Goal: Task Accomplishment & Management: Manage account settings

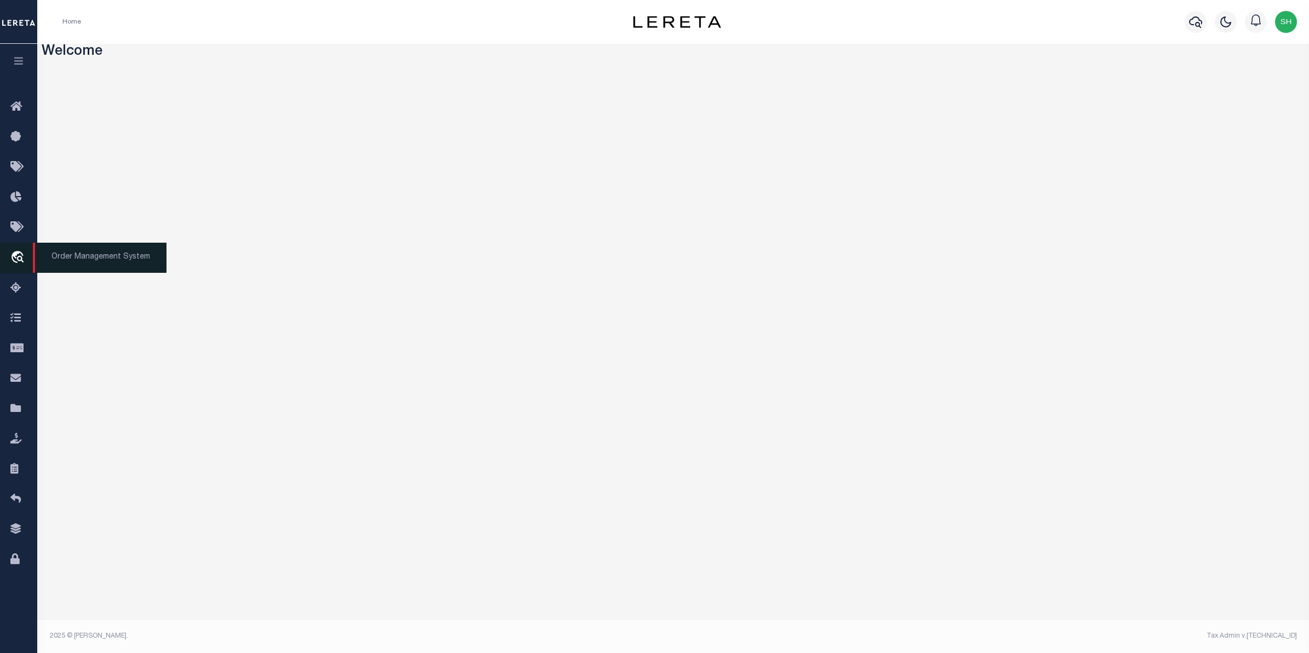
click at [19, 257] on icon "travel_explore" at bounding box center [19, 258] width 18 height 14
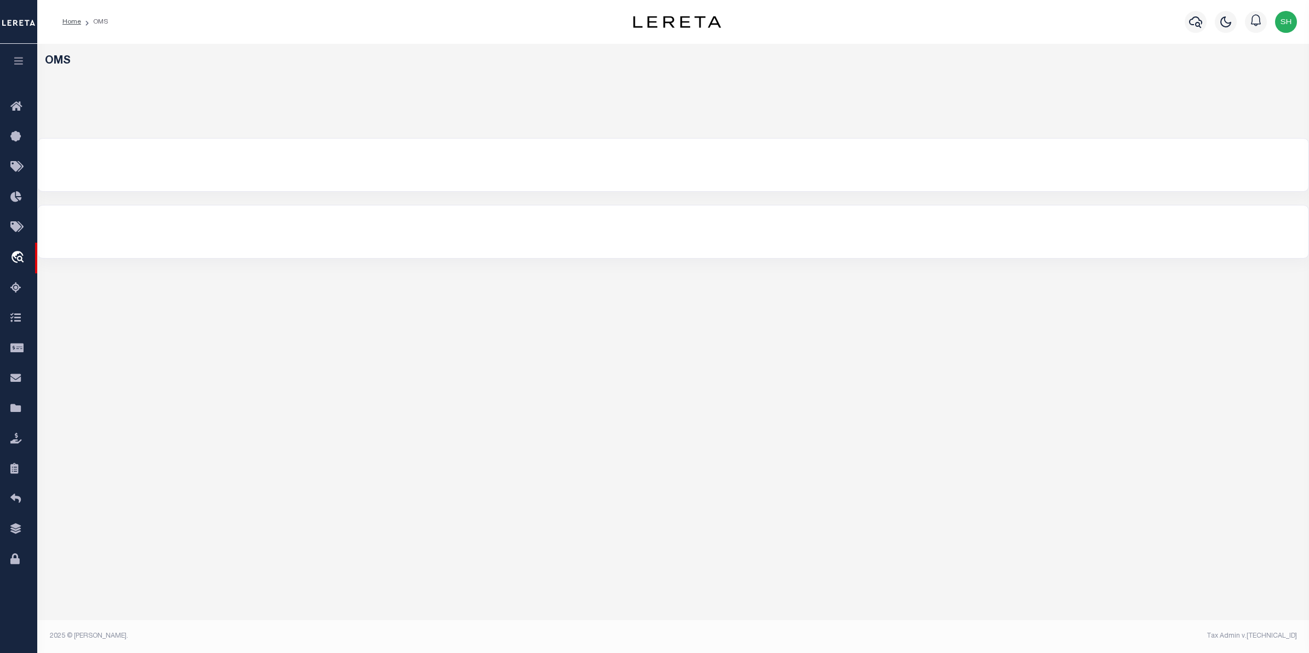
select select "200"
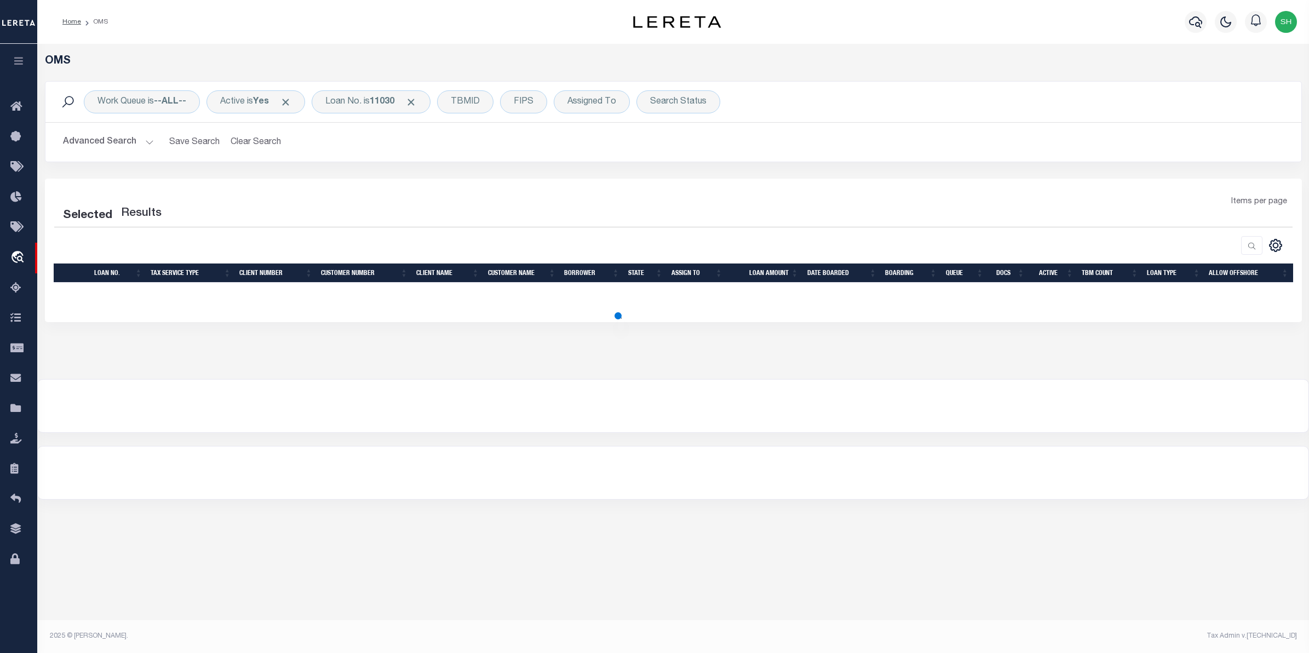
select select "200"
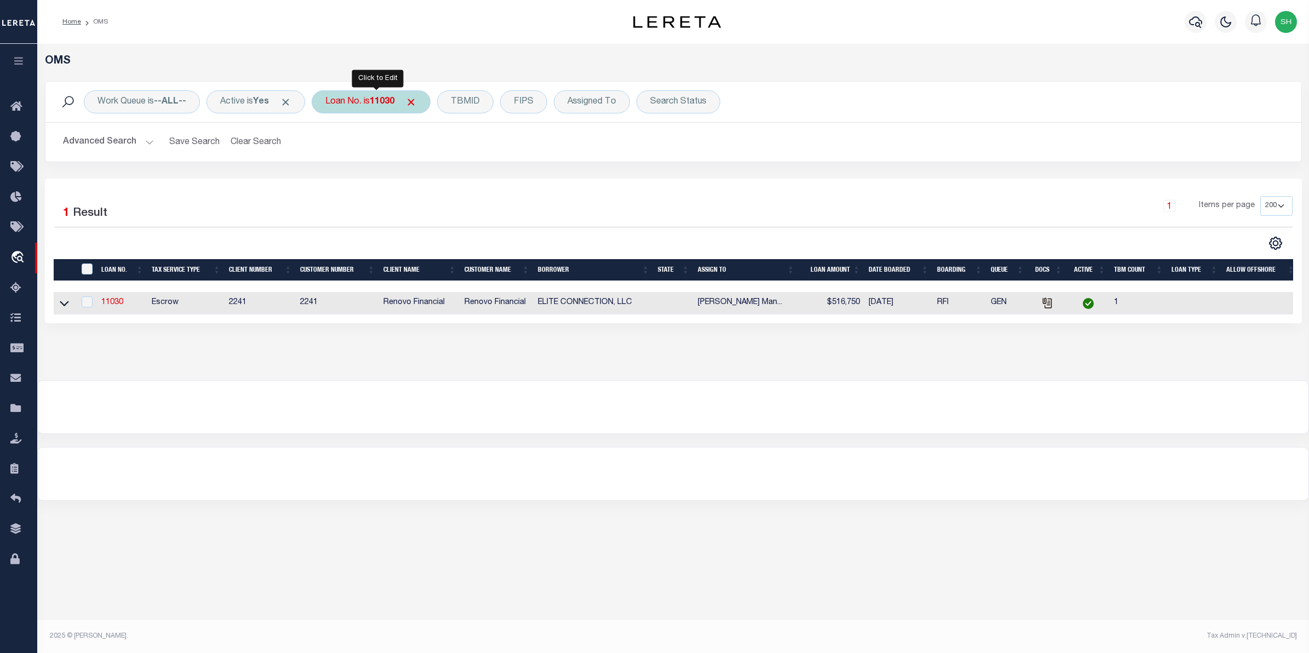
click at [368, 103] on div "Loan No. is 11030" at bounding box center [371, 101] width 119 height 23
type input "16804610"
click at [477, 187] on input "Apply" at bounding box center [470, 179] width 32 height 18
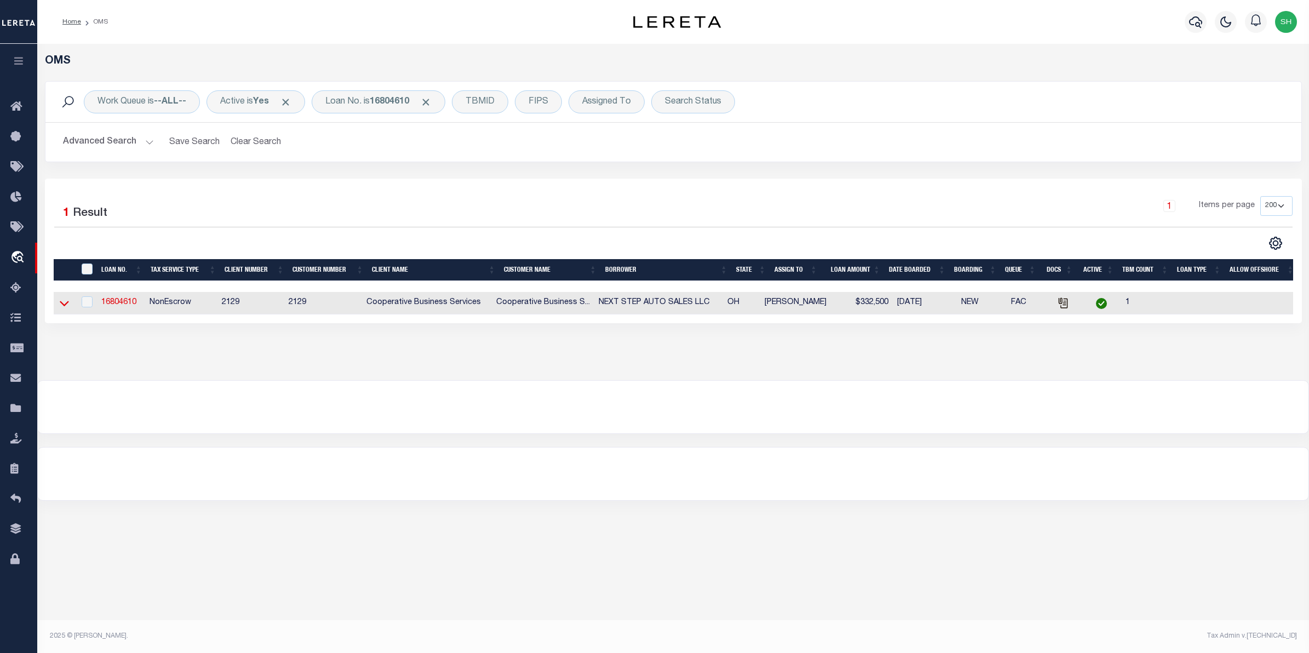
click at [62, 304] on icon at bounding box center [64, 302] width 9 height 11
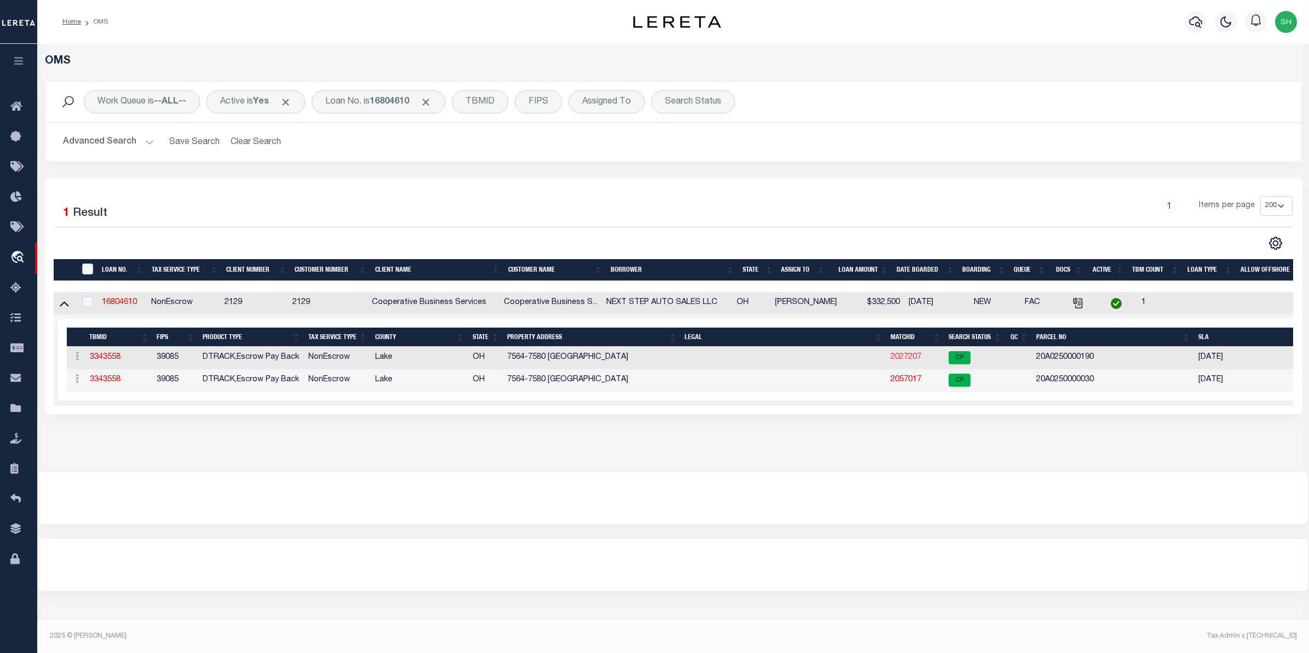
click at [899, 359] on link "2027207" at bounding box center [905, 357] width 31 height 8
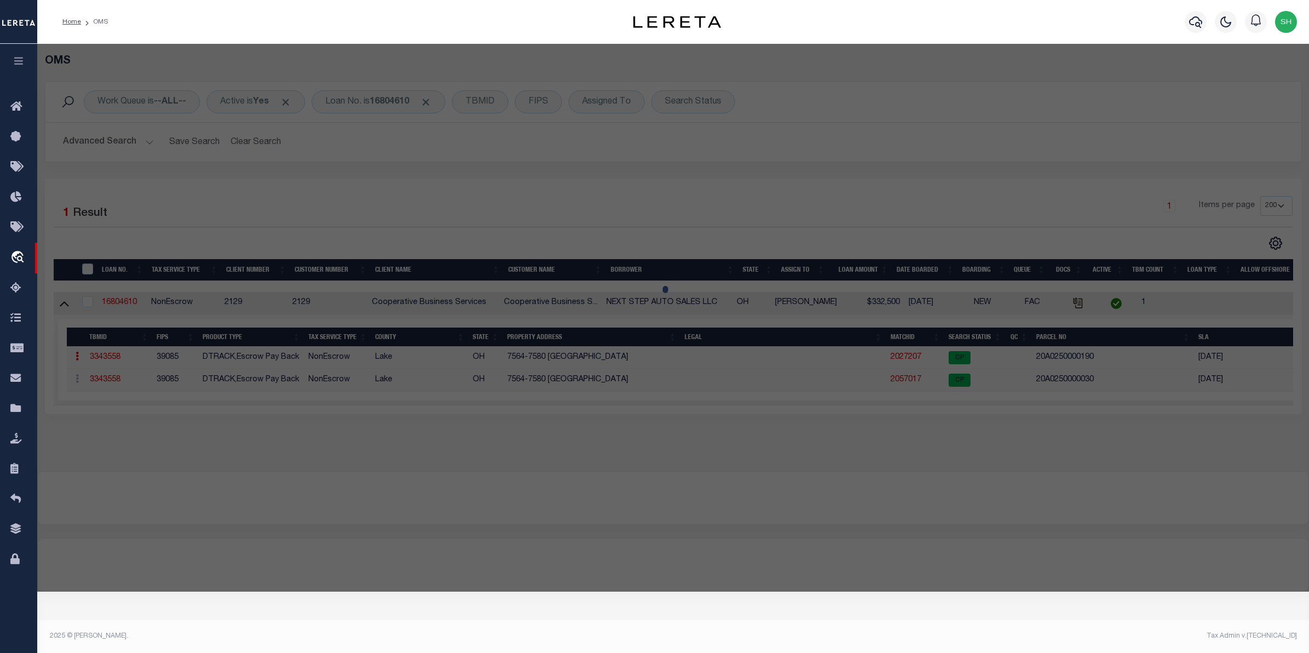
checkbox input "false"
select select "CP"
type input "NEXT STEP AUTO SALES LLC"
select select
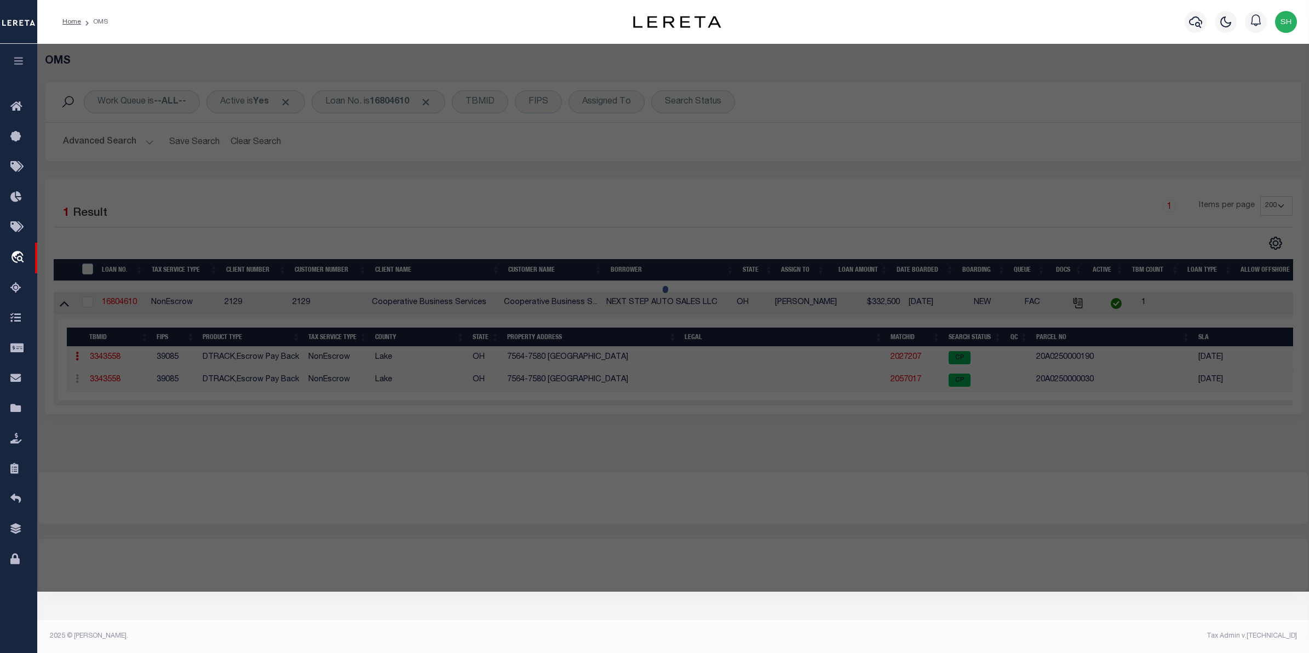
type input "7564 EUCLID CHARDON RD"
type input "[GEOGRAPHIC_DATA], [GEOGRAPHIC_DATA]"
type textarea "LOT 89 TRACT 3"
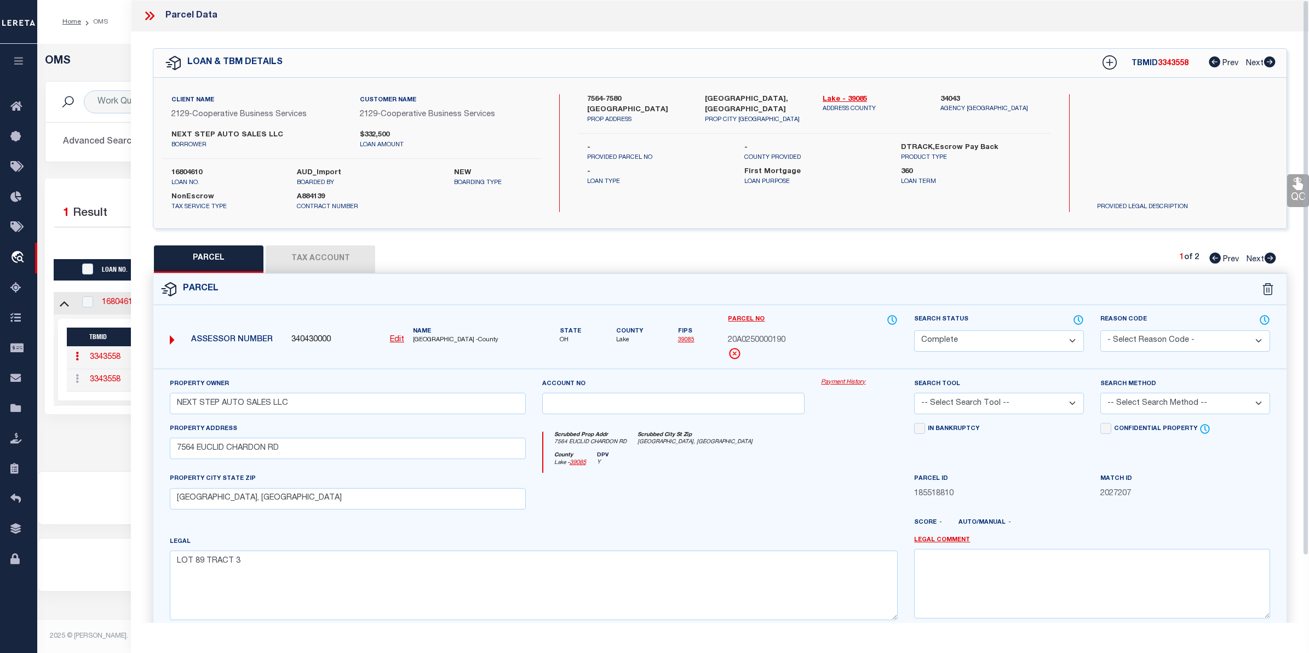
click at [846, 382] on link "Payment History" at bounding box center [859, 382] width 77 height 9
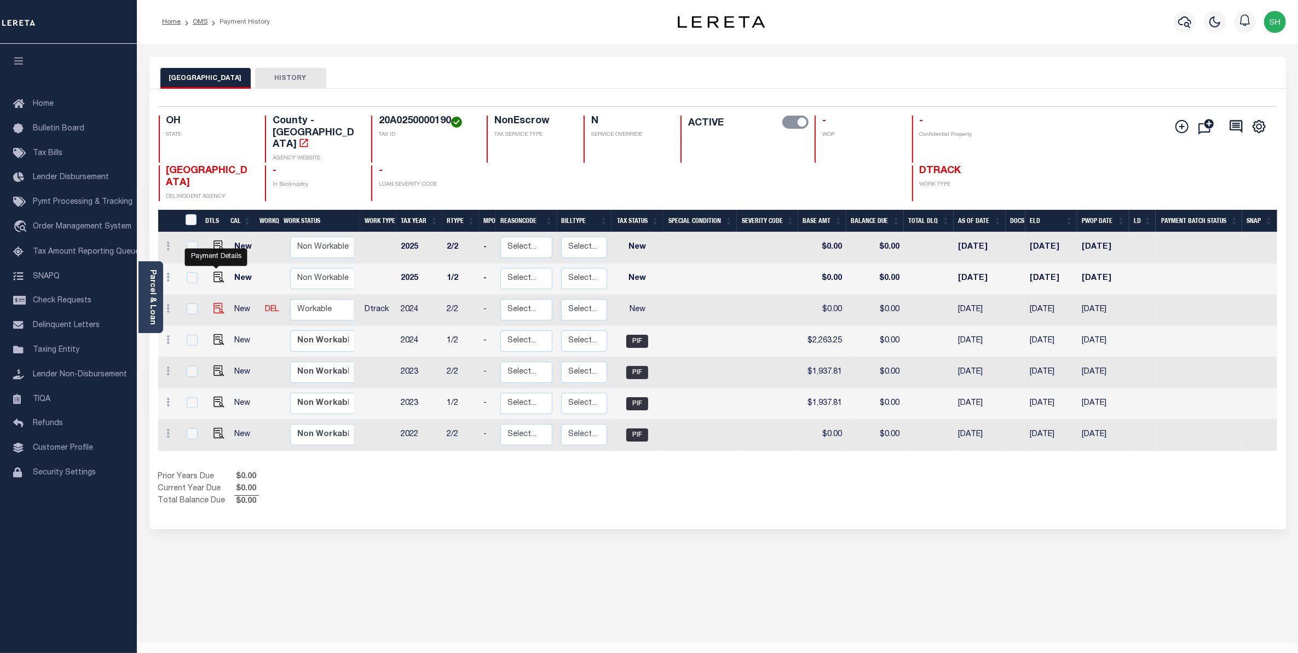
click at [214, 303] on img "" at bounding box center [219, 308] width 11 height 11
checkbox input "true"
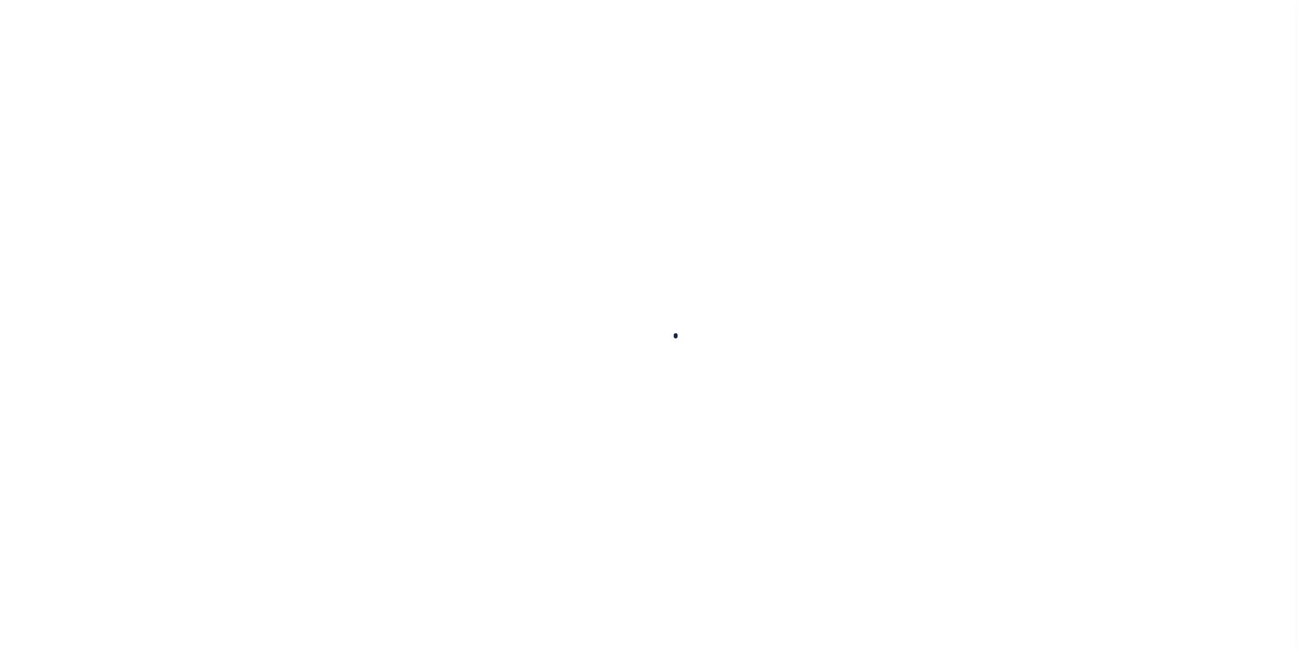
checkbox input "false"
type input "06/06/2025"
select select "NW2"
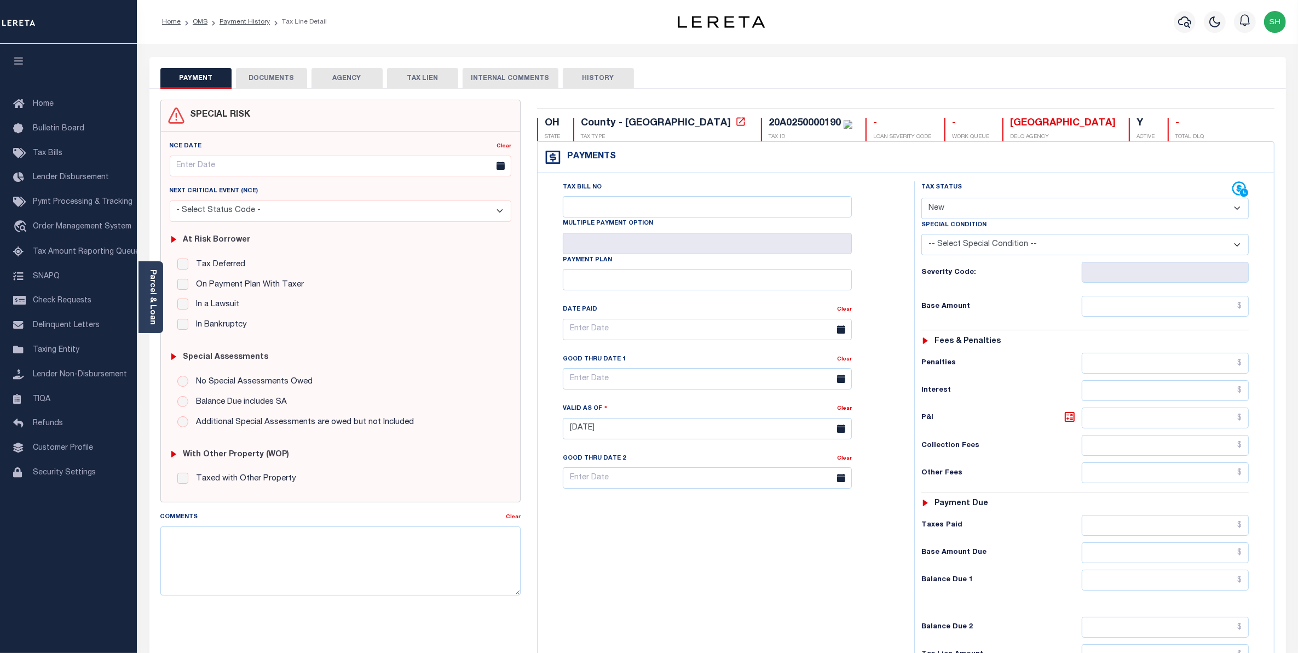
click at [267, 75] on button "DOCUMENTS" at bounding box center [271, 78] width 71 height 21
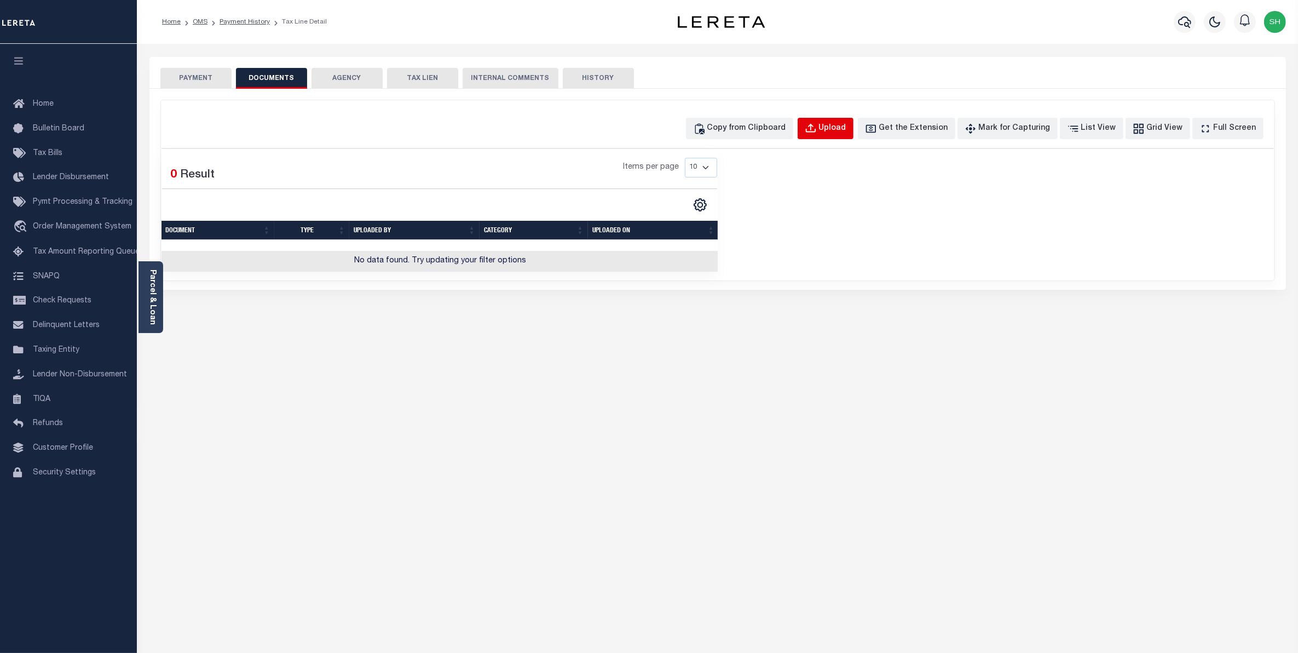
click at [846, 126] on div "Upload" at bounding box center [832, 129] width 27 height 12
select select "POP"
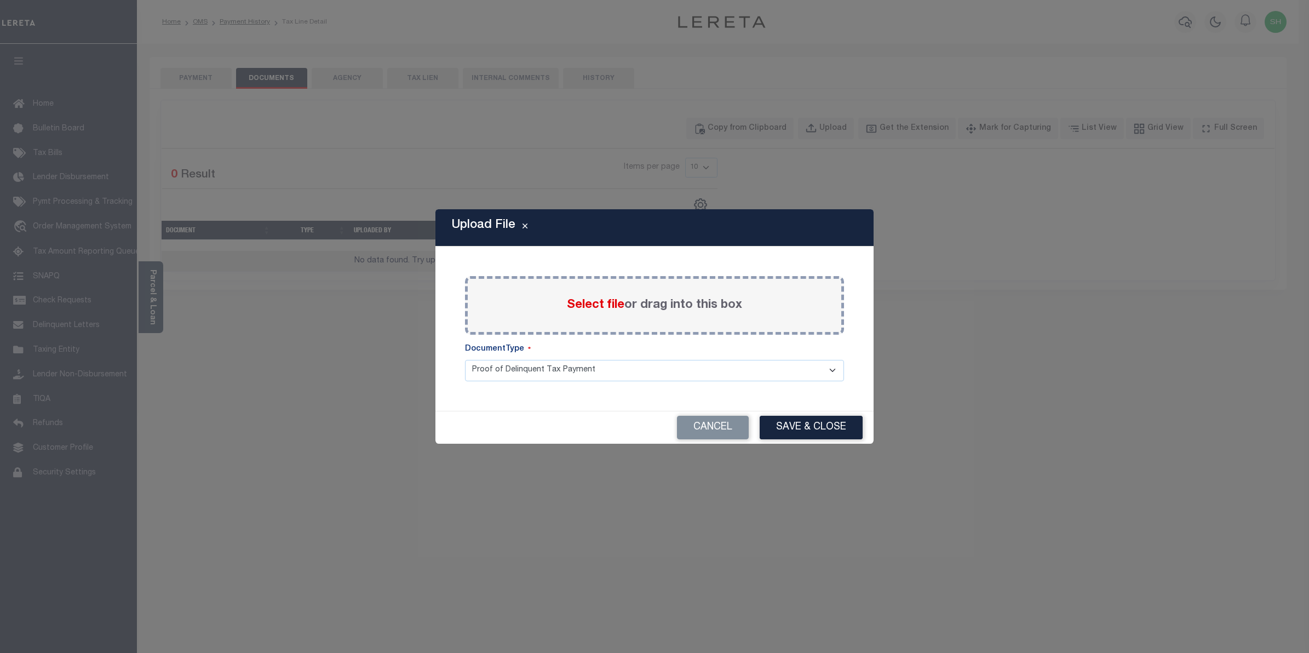
click at [604, 306] on span "Select file" at bounding box center [595, 305] width 57 height 12
click at [0, 0] on input "Select file or drag into this box" at bounding box center [0, 0] width 0 height 0
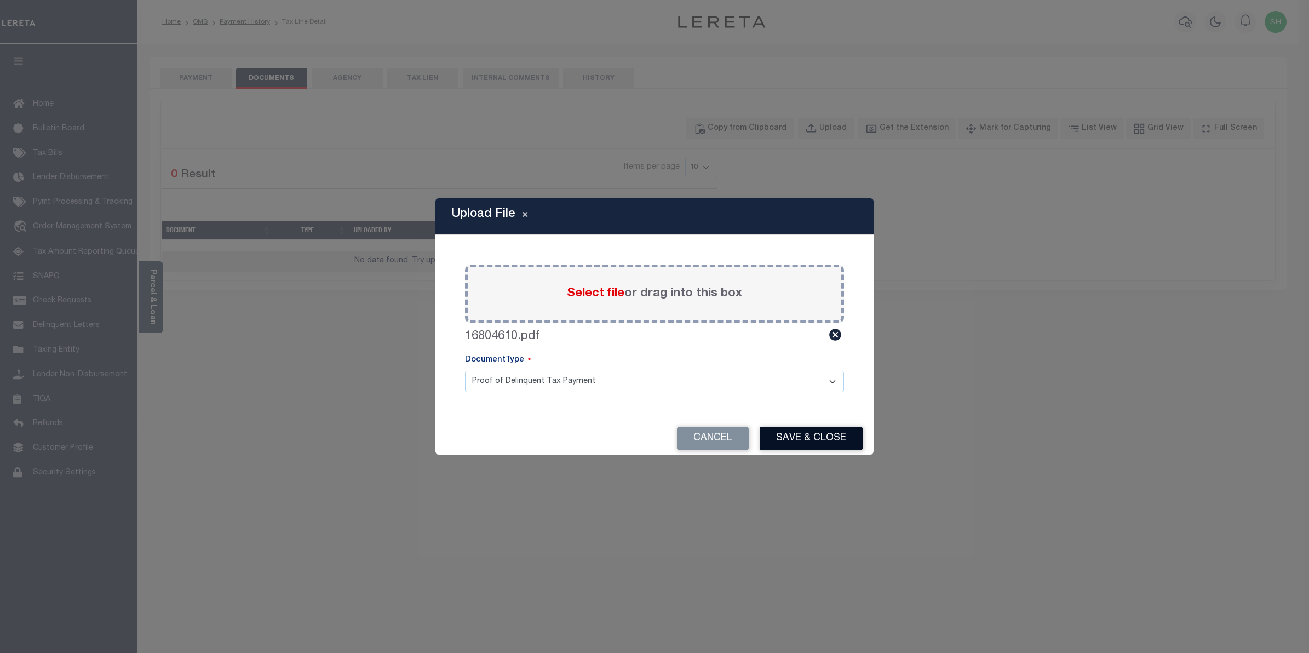
click at [801, 442] on button "Save & Close" at bounding box center [810, 439] width 103 height 24
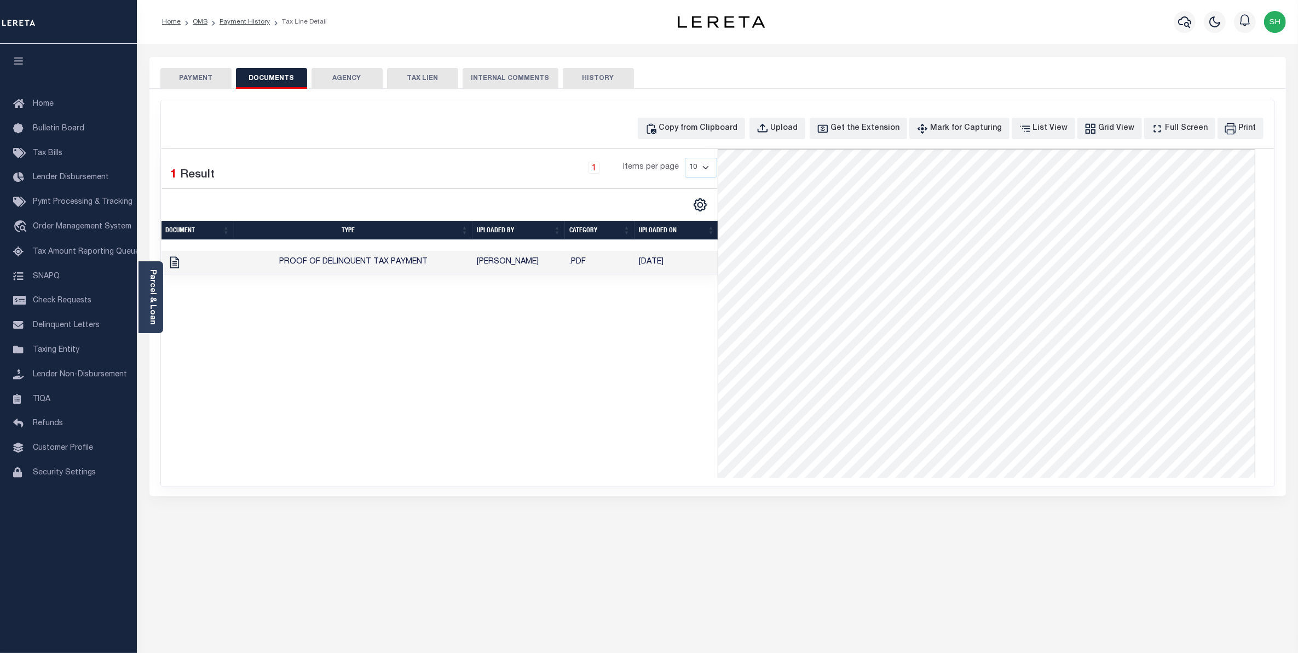
click at [203, 74] on button "PAYMENT" at bounding box center [195, 78] width 71 height 21
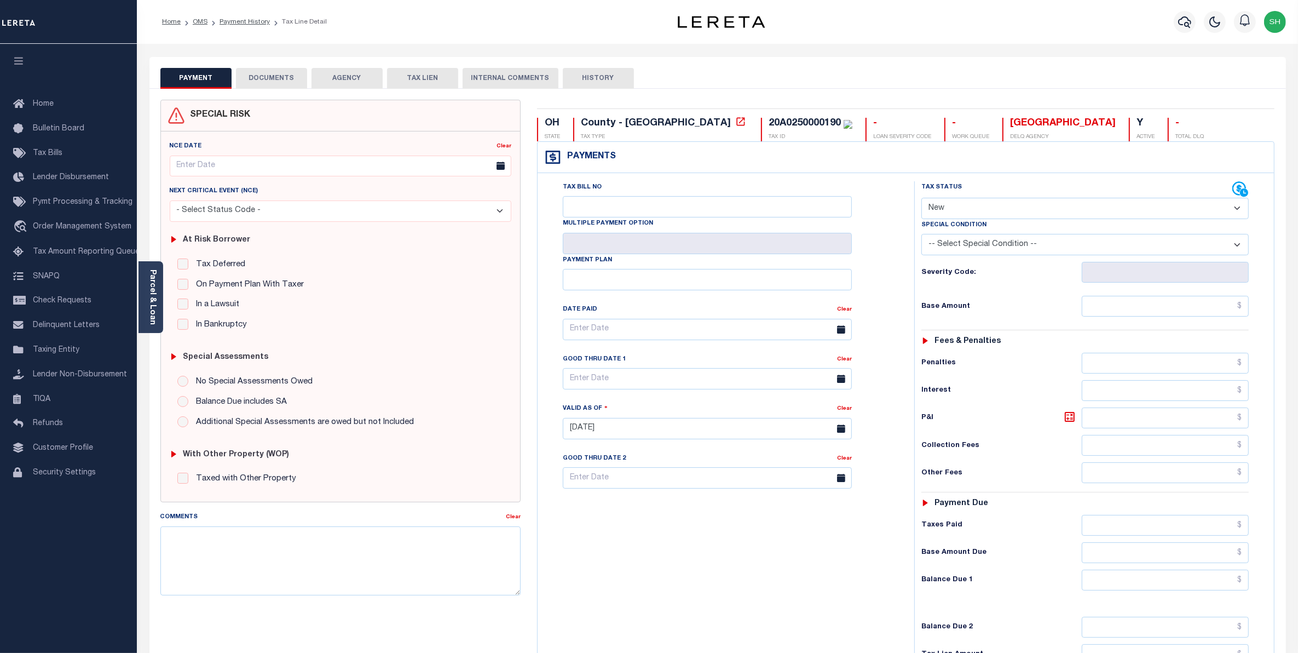
click at [1235, 209] on select "- Select Status Code - Open Due/Unpaid Paid Incomplete No Tax Due Internal Refu…" at bounding box center [1085, 208] width 328 height 21
select select "PYD"
click at [921, 199] on select "- Select Status Code - Open Due/Unpaid Paid Incomplete No Tax Due Internal Refu…" at bounding box center [1085, 208] width 328 height 21
type input "[DATE]"
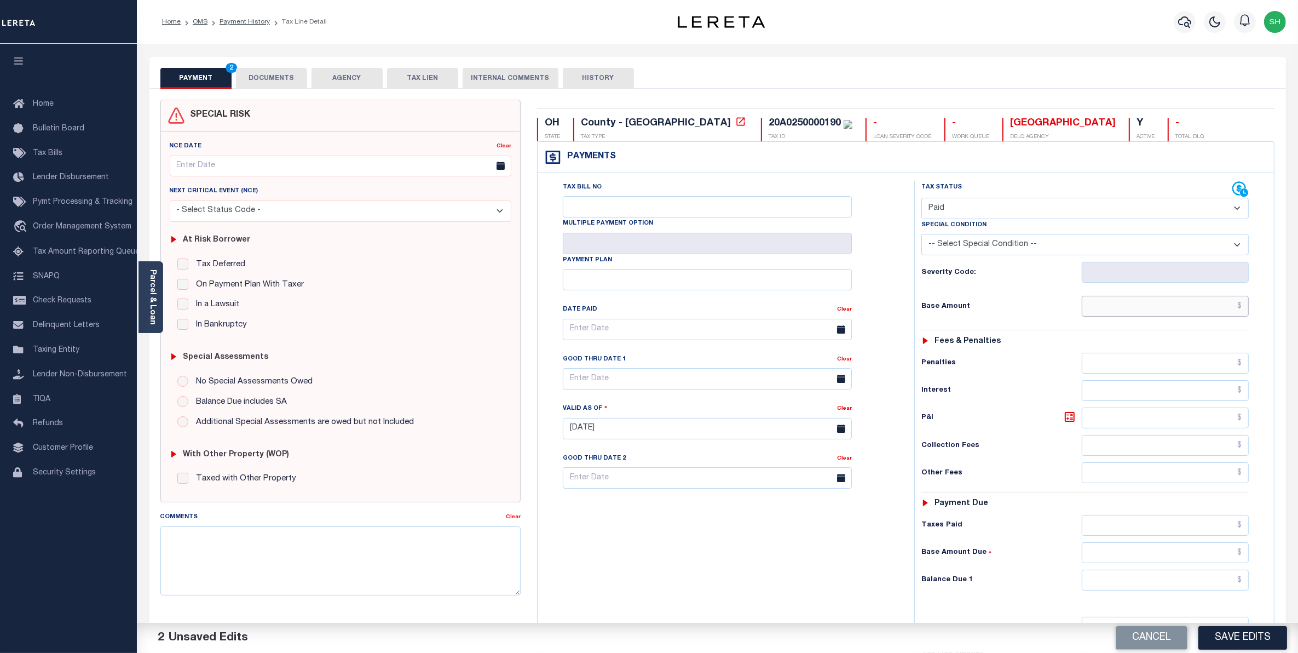
click at [1213, 307] on input "text" at bounding box center [1166, 306] width 168 height 21
type input "$2,263.25"
click at [1193, 589] on input "text" at bounding box center [1166, 579] width 168 height 21
type input "$0.00"
click at [1226, 641] on button "Save Edits" at bounding box center [1243, 638] width 89 height 24
